Goal: Navigation & Orientation: Find specific page/section

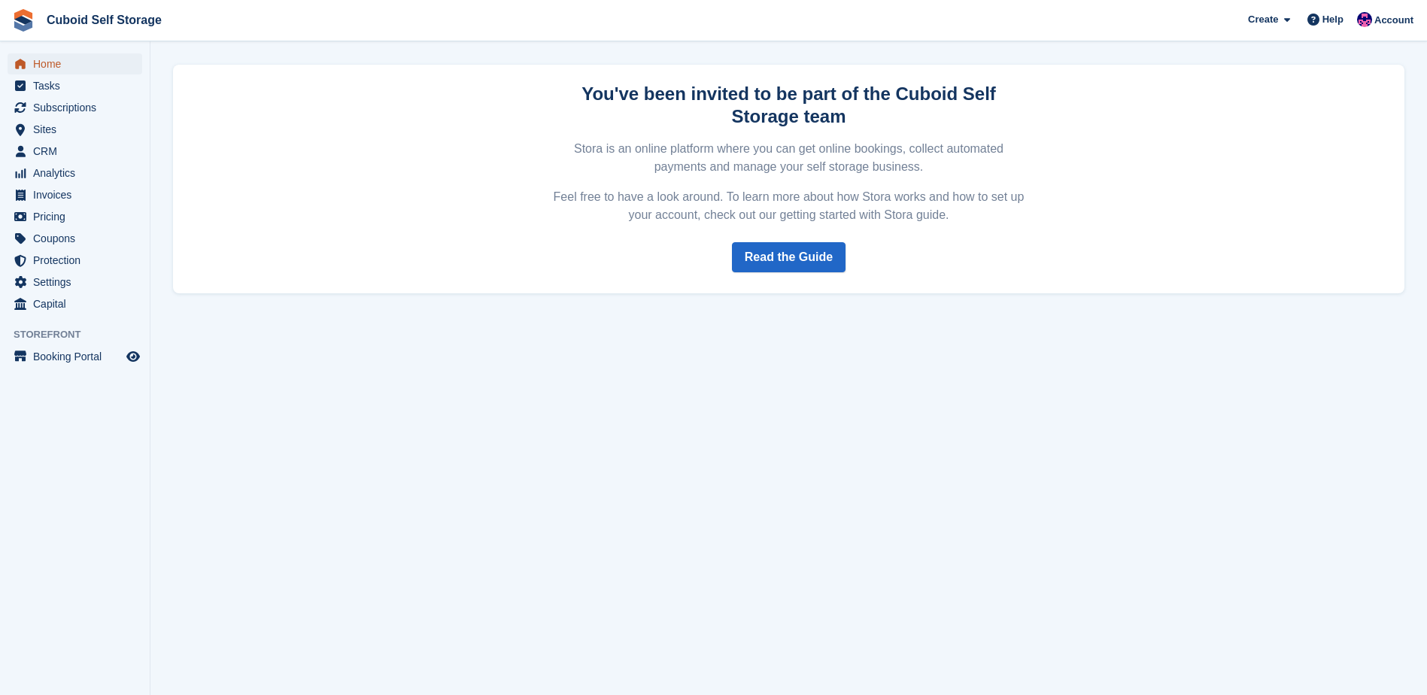
click at [59, 56] on span "Home" at bounding box center [78, 63] width 90 height 21
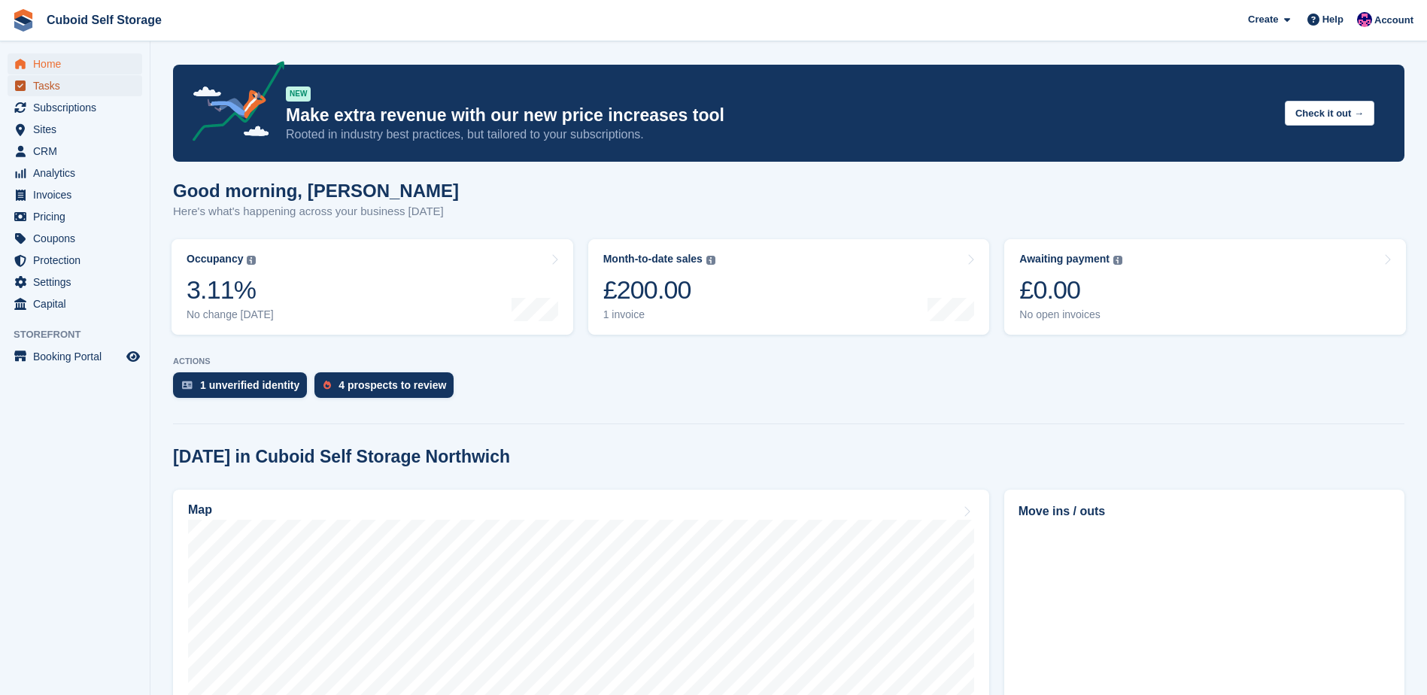
click at [81, 96] on span "Tasks" at bounding box center [78, 85] width 90 height 21
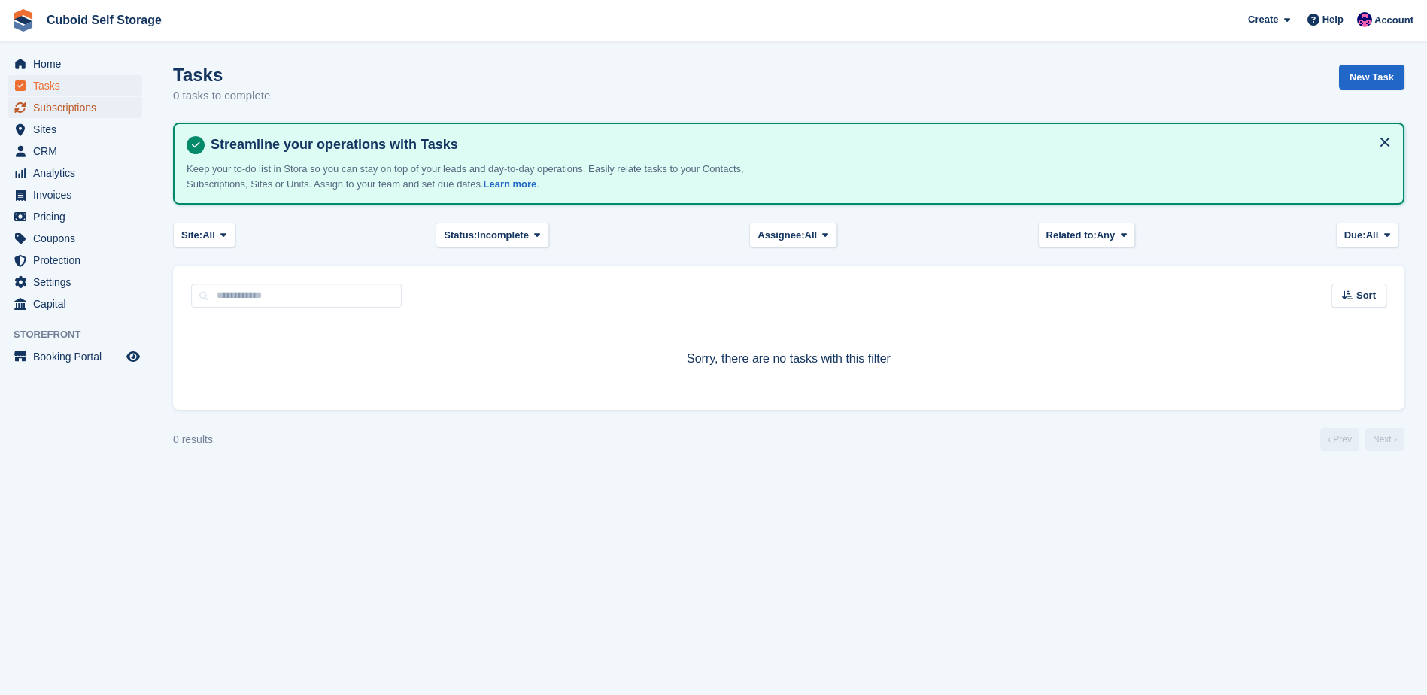
click at [47, 108] on span "Subscriptions" at bounding box center [78, 107] width 90 height 21
